Goal: Task Accomplishment & Management: Manage account settings

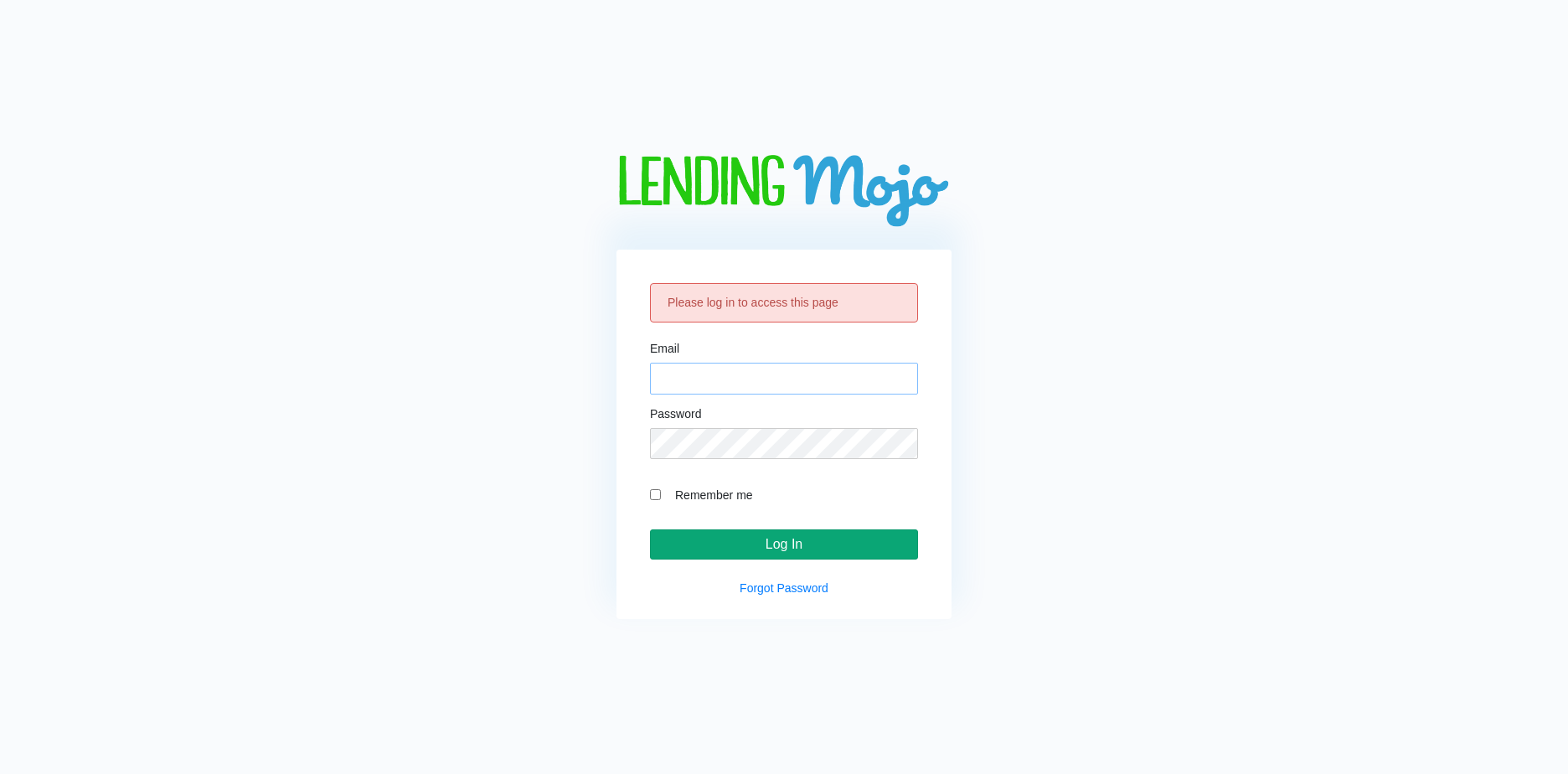
type input "[EMAIL_ADDRESS][DOMAIN_NAME]"
click at [792, 534] on input "Log In" at bounding box center [784, 544] width 268 height 30
